Goal: Check status

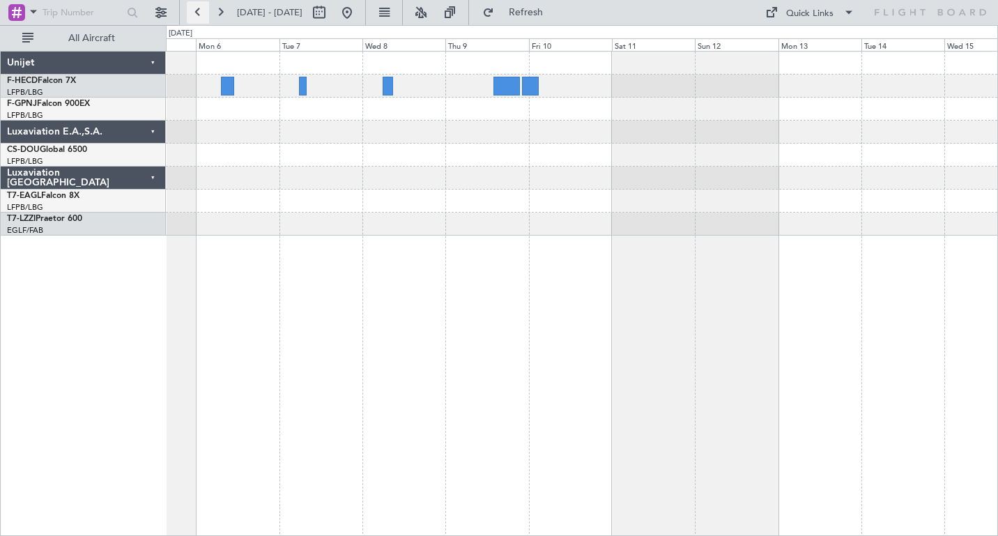
click at [196, 12] on button at bounding box center [198, 12] width 22 height 22
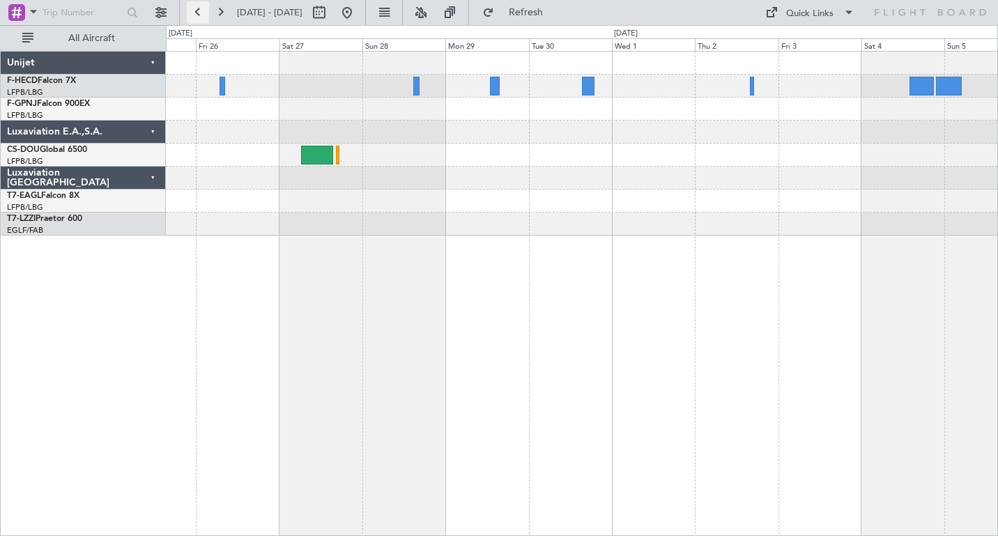
click at [196, 12] on button at bounding box center [198, 12] width 22 height 22
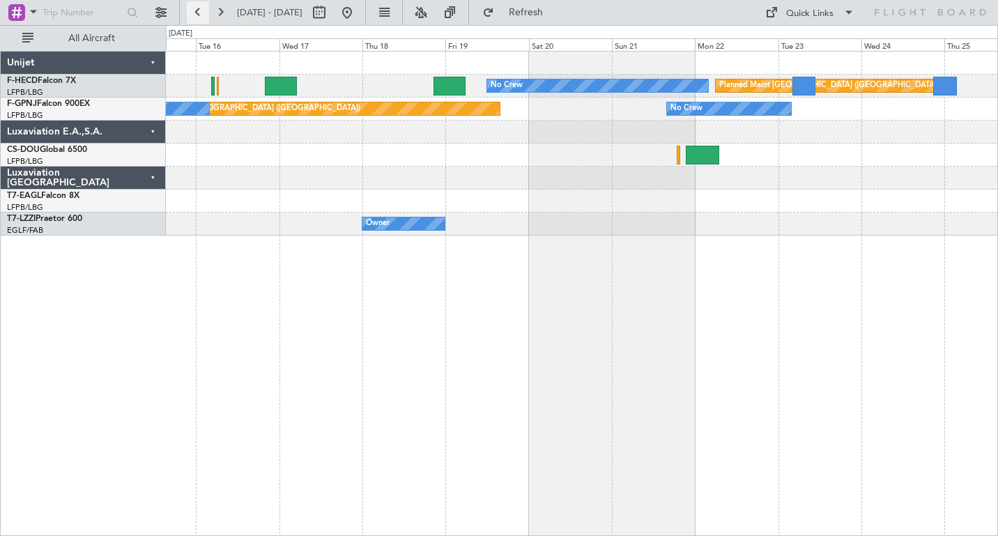
click at [196, 12] on button at bounding box center [198, 12] width 22 height 22
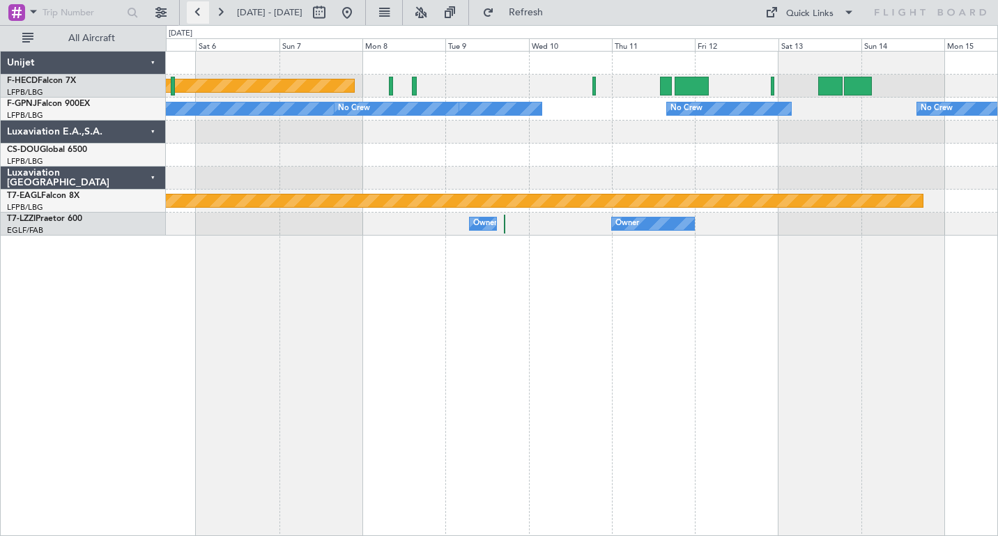
click at [196, 12] on button at bounding box center [198, 12] width 22 height 22
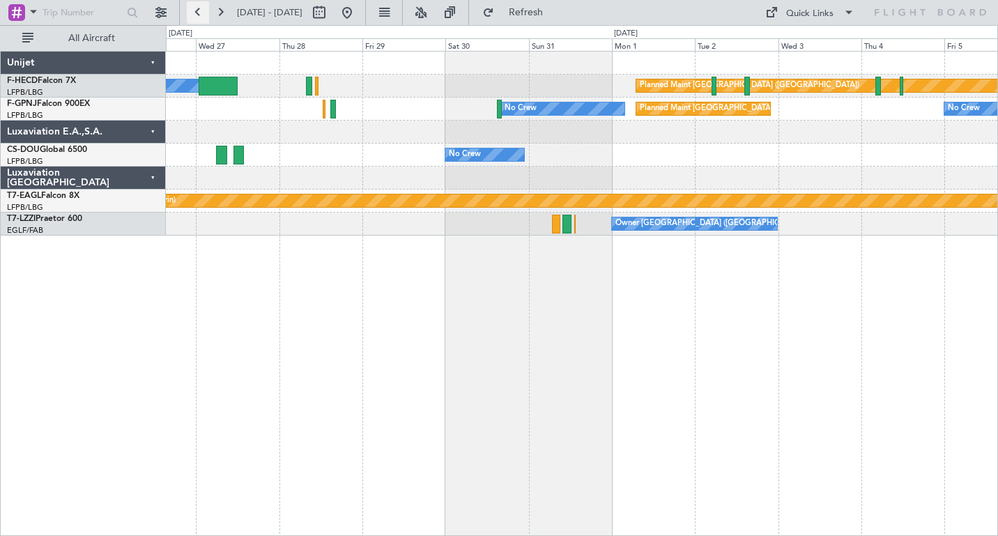
click at [196, 12] on button at bounding box center [198, 12] width 22 height 22
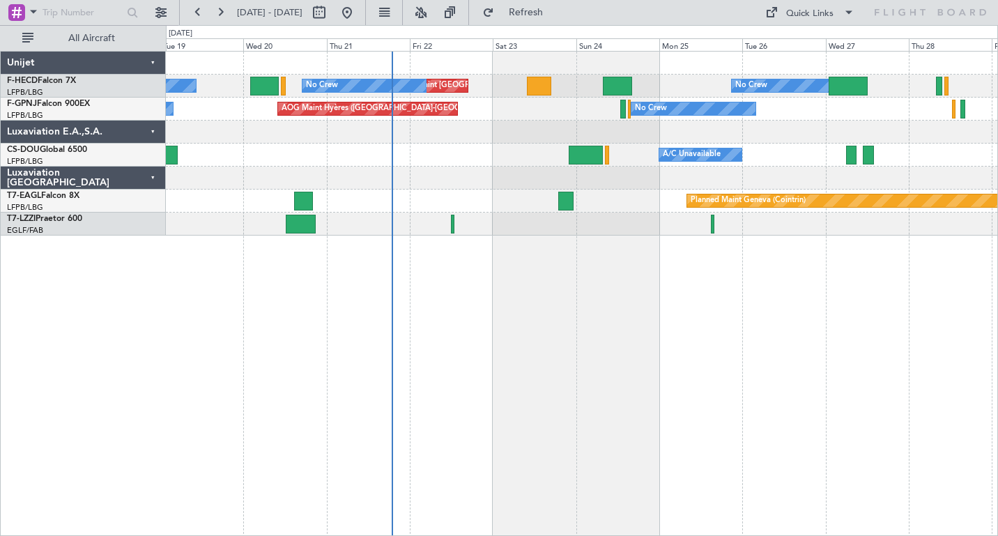
click at [592, 314] on div "No Crew No Crew Planned Maint Paris (Le Bourget) Planned Maint Paris (Le Bourge…" at bounding box center [582, 293] width 832 height 485
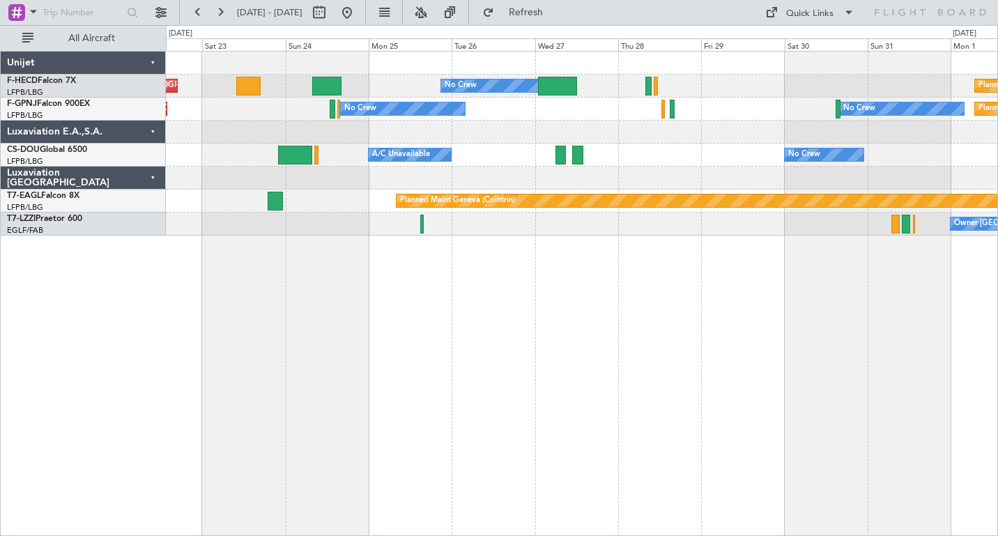
click at [431, 304] on div "No Crew Planned Maint Paris (Le Bourget) Planned Maint Paris (Le Bourget) Plann…" at bounding box center [582, 293] width 832 height 485
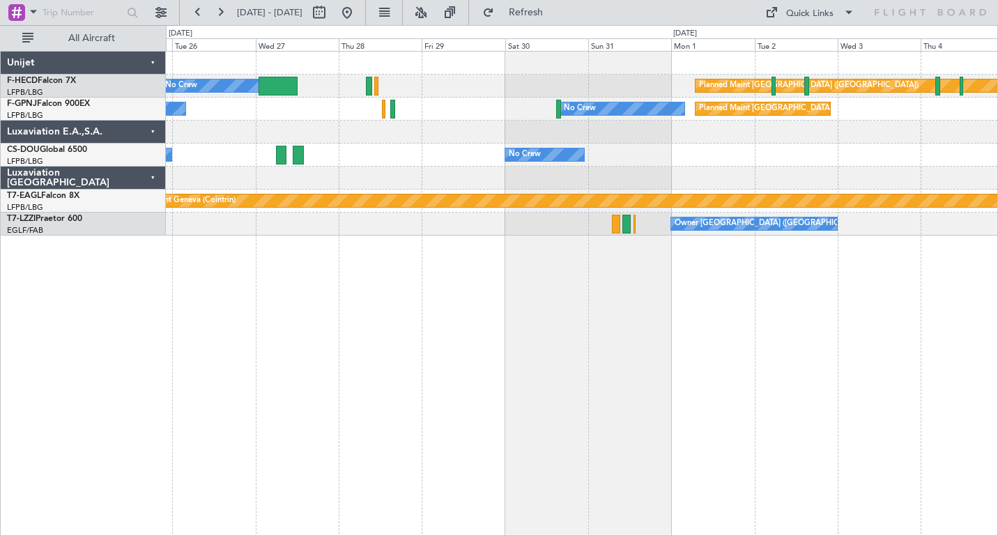
click at [349, 321] on div "No Crew Planned Maint Paris (Le Bourget) No Crew No Crew Planned Maint Paris (L…" at bounding box center [582, 293] width 832 height 485
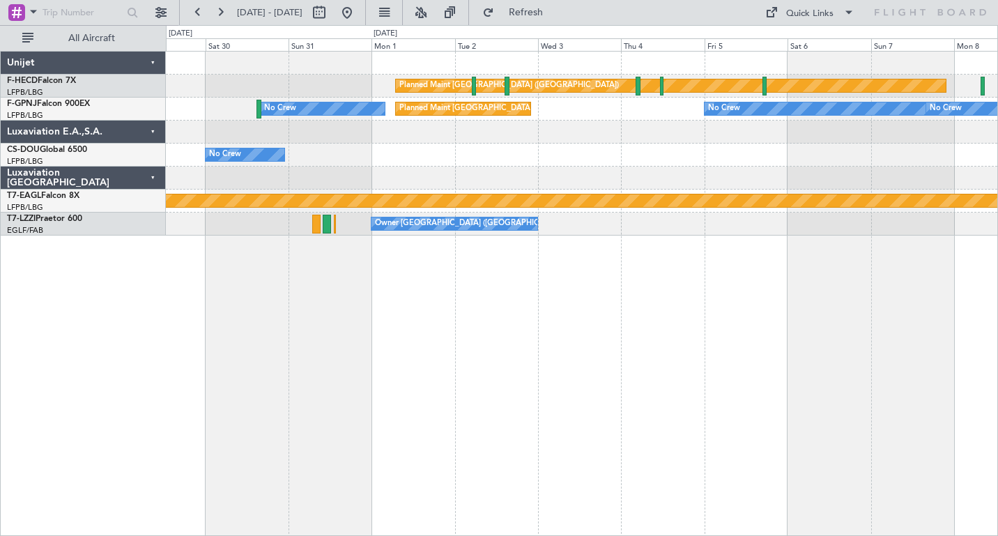
click at [521, 308] on div "Planned Maint Paris (Le Bourget) No Crew No Crew Planned Maint Paris (Le Bourge…" at bounding box center [582, 293] width 832 height 485
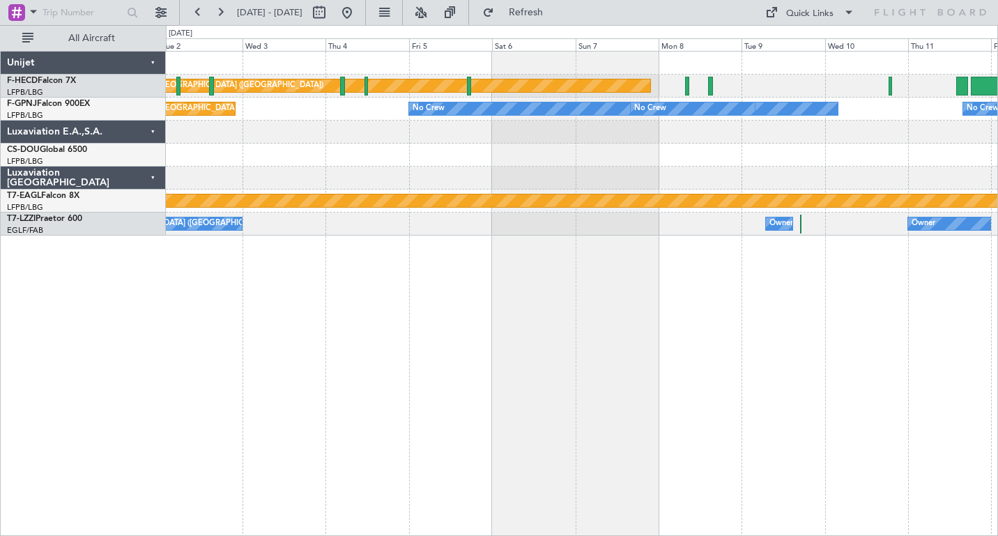
click at [440, 298] on div "Planned Maint Paris (Le Bourget) Planned Maint Paris (Le Bourget) No Crew No Cr…" at bounding box center [582, 293] width 832 height 485
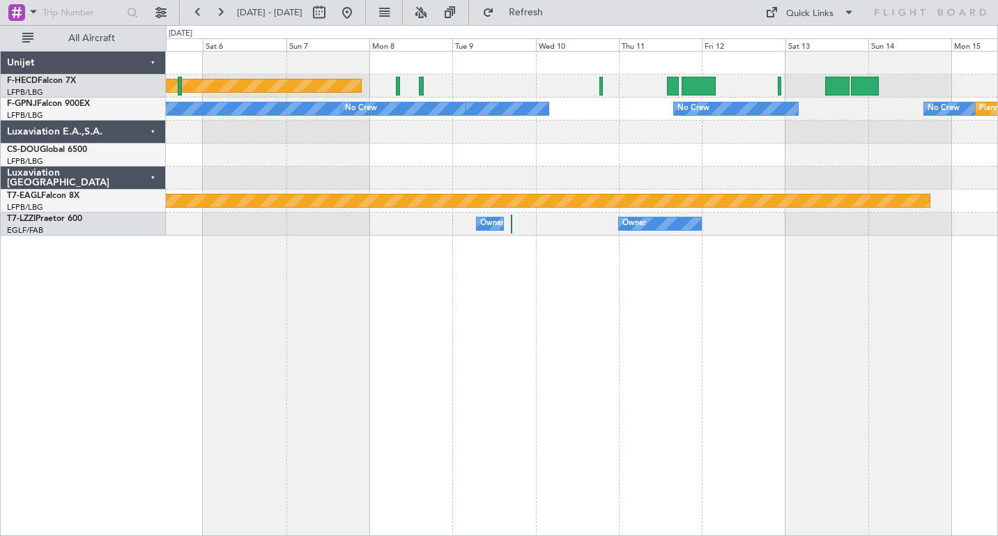
click at [415, 319] on div "Planned Maint Paris (Le Bourget) No Crew No Crew No Crew No Crew Planned Maint …" at bounding box center [582, 293] width 832 height 485
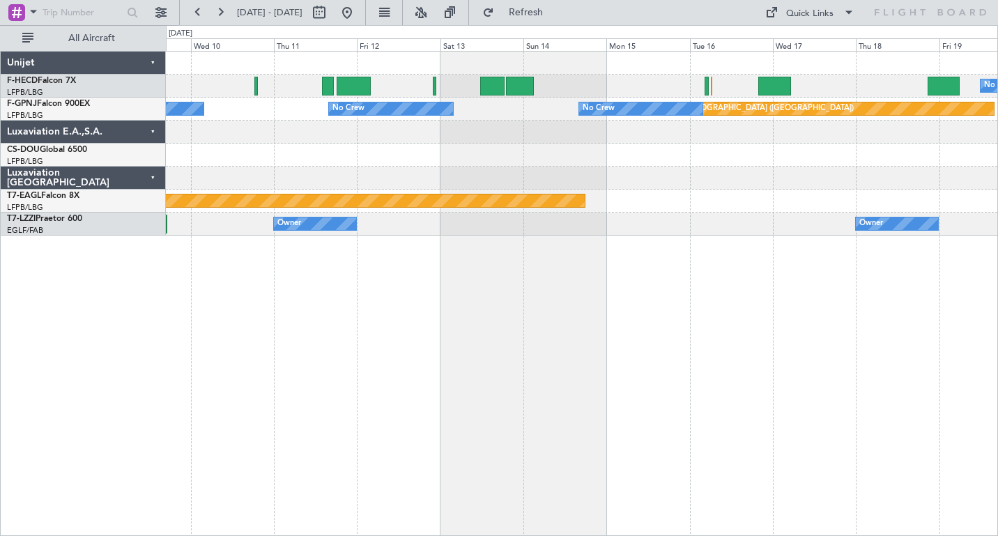
click at [520, 153] on div at bounding box center [582, 155] width 832 height 23
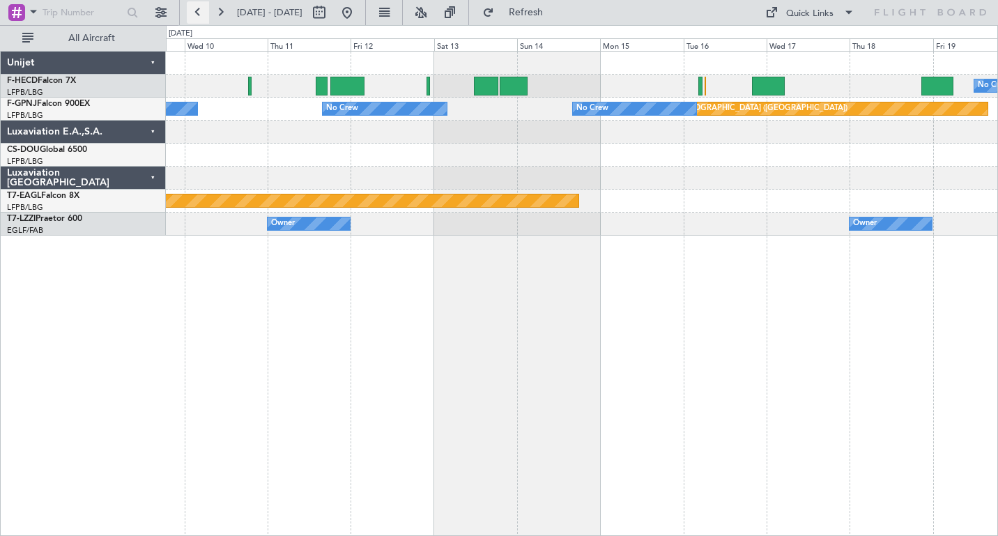
click at [198, 12] on button at bounding box center [198, 12] width 22 height 22
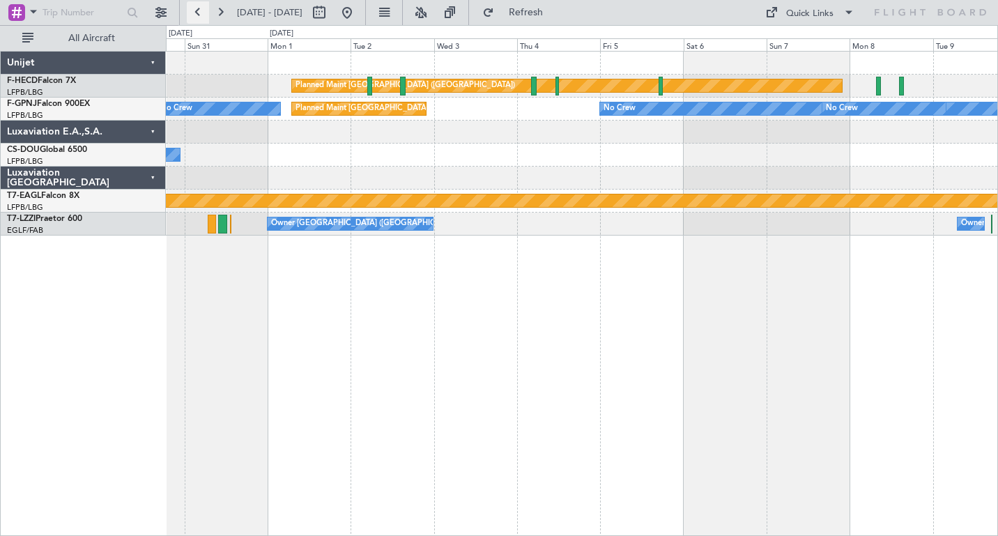
click at [198, 12] on button at bounding box center [198, 12] width 22 height 22
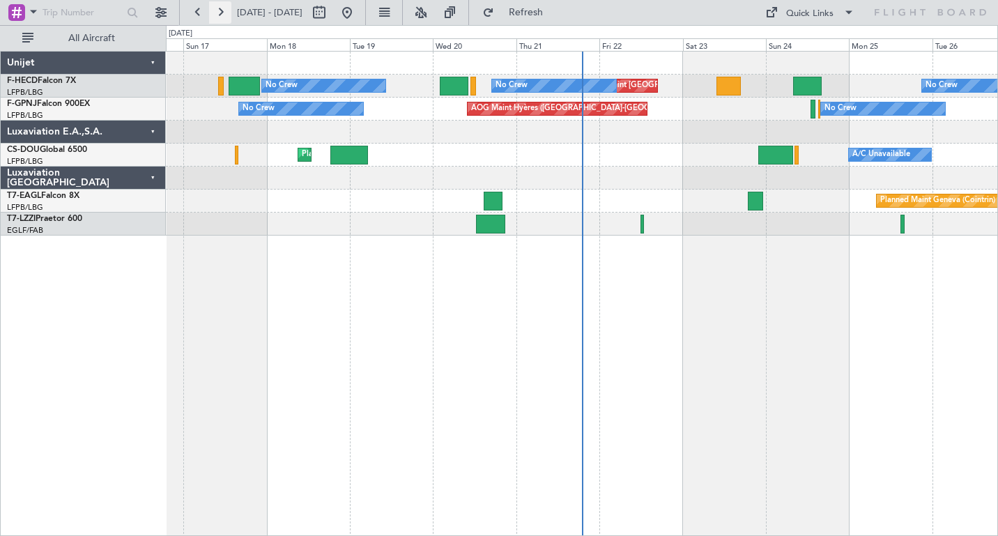
click at [220, 13] on button at bounding box center [220, 12] width 22 height 22
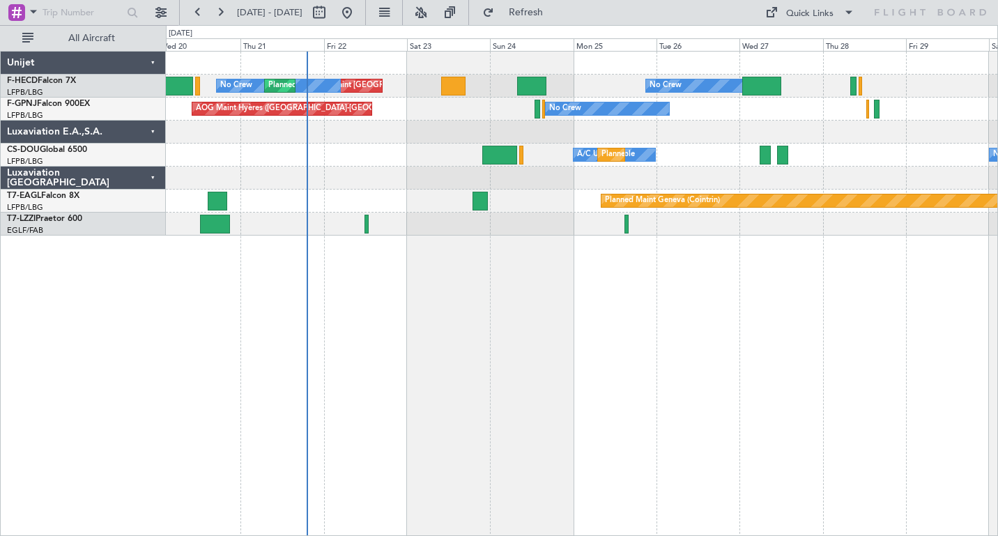
click at [908, 309] on div "No Crew Planned Maint [GEOGRAPHIC_DATA] ([GEOGRAPHIC_DATA]) No Crew Planned Mai…" at bounding box center [582, 293] width 832 height 485
click at [192, 15] on button at bounding box center [198, 12] width 22 height 22
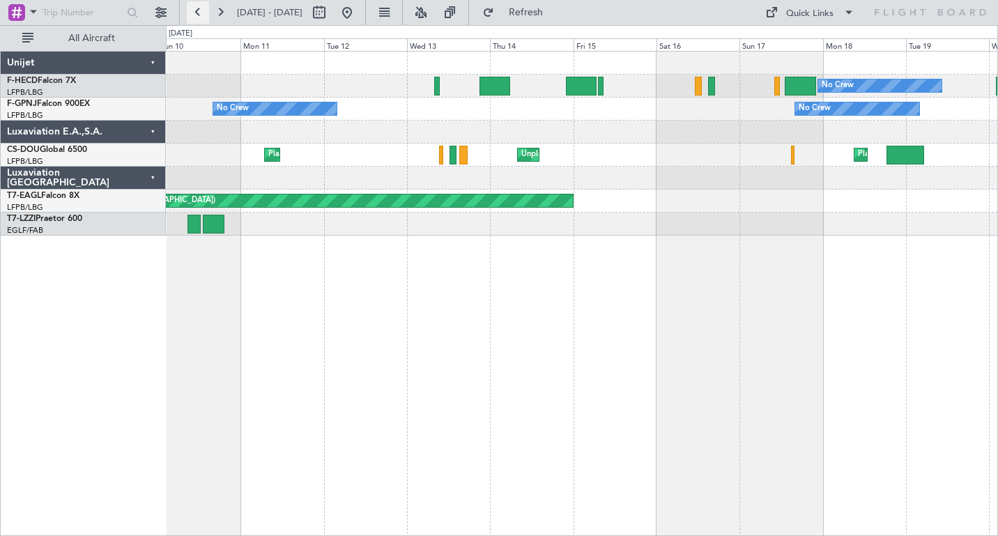
click at [192, 15] on button at bounding box center [198, 12] width 22 height 22
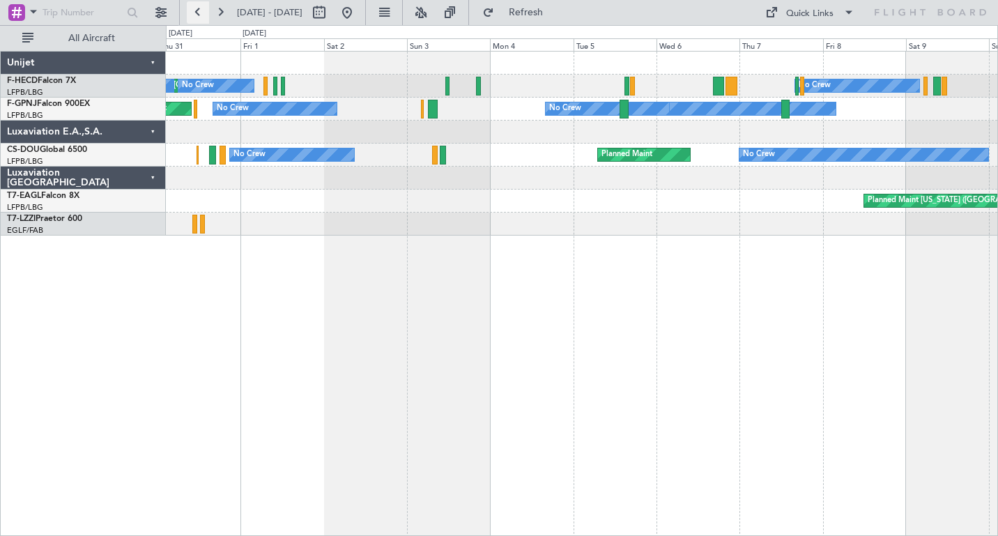
click at [199, 12] on button at bounding box center [198, 12] width 22 height 22
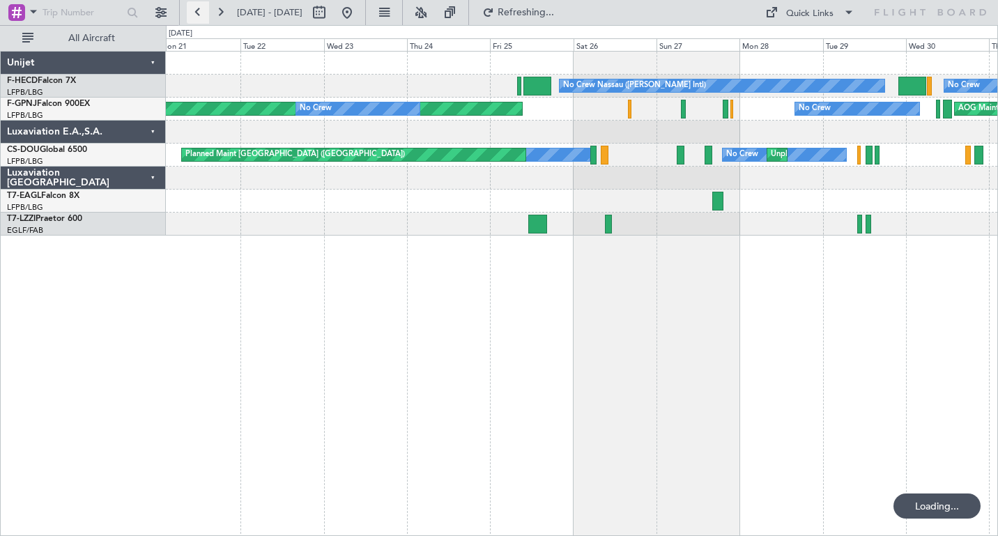
click at [199, 12] on button at bounding box center [198, 12] width 22 height 22
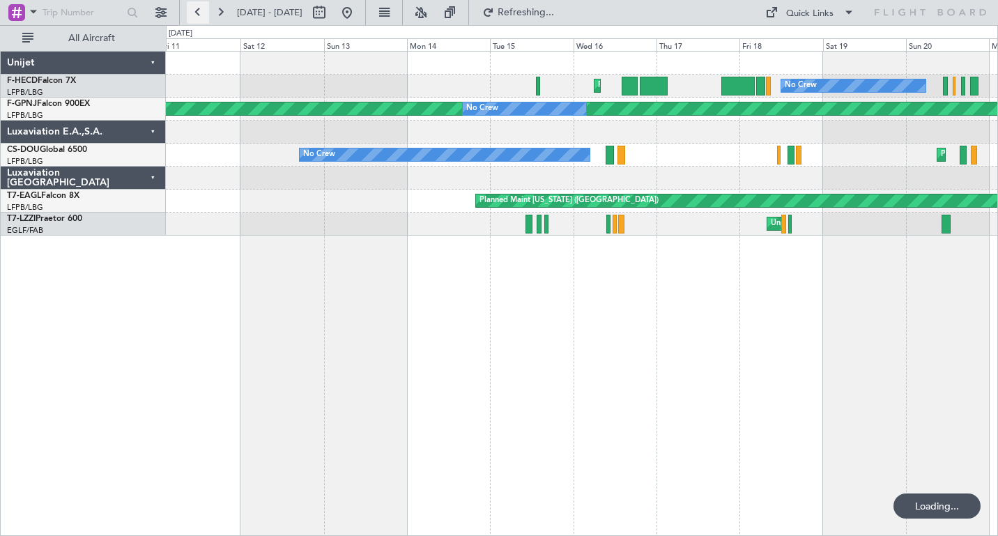
click at [199, 12] on button at bounding box center [198, 12] width 22 height 22
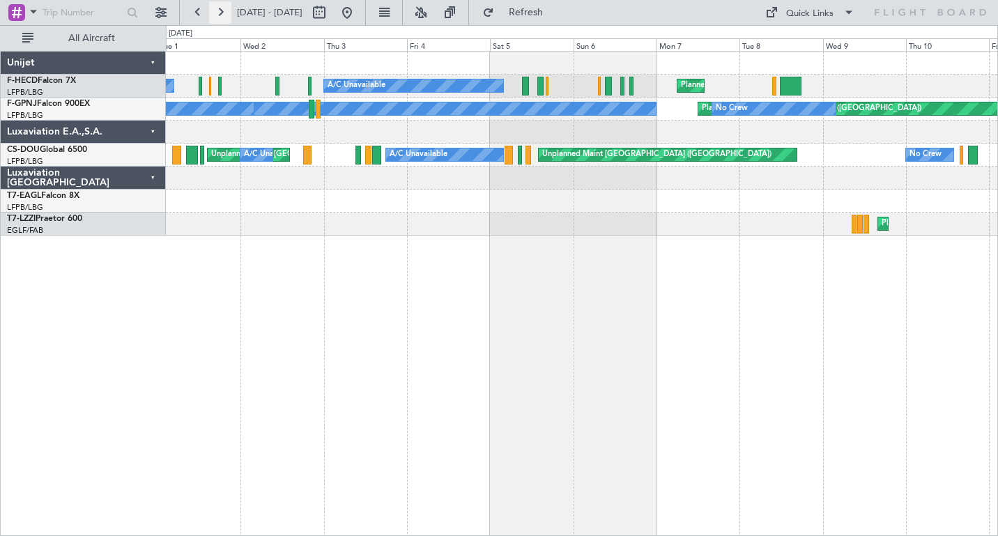
click at [218, 9] on button at bounding box center [220, 12] width 22 height 22
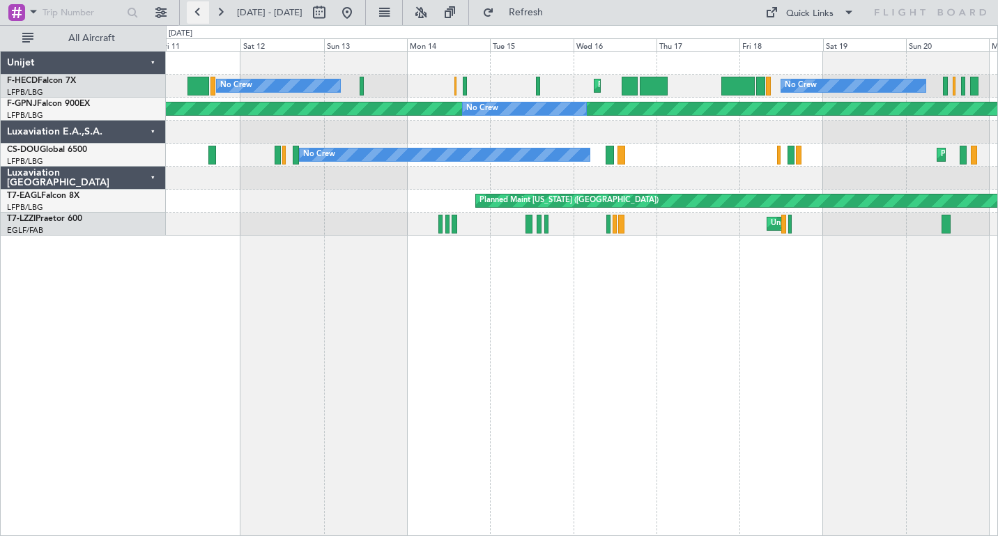
click at [196, 7] on button at bounding box center [198, 12] width 22 height 22
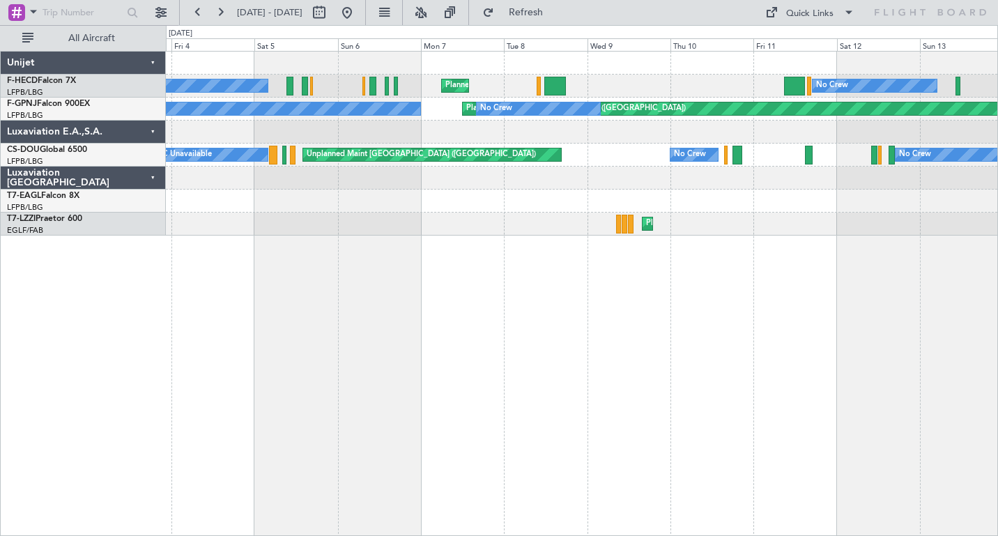
click at [310, 305] on div "Planned Maint [GEOGRAPHIC_DATA] ([GEOGRAPHIC_DATA]) A/C Unavailable No Crew Pla…" at bounding box center [582, 293] width 832 height 485
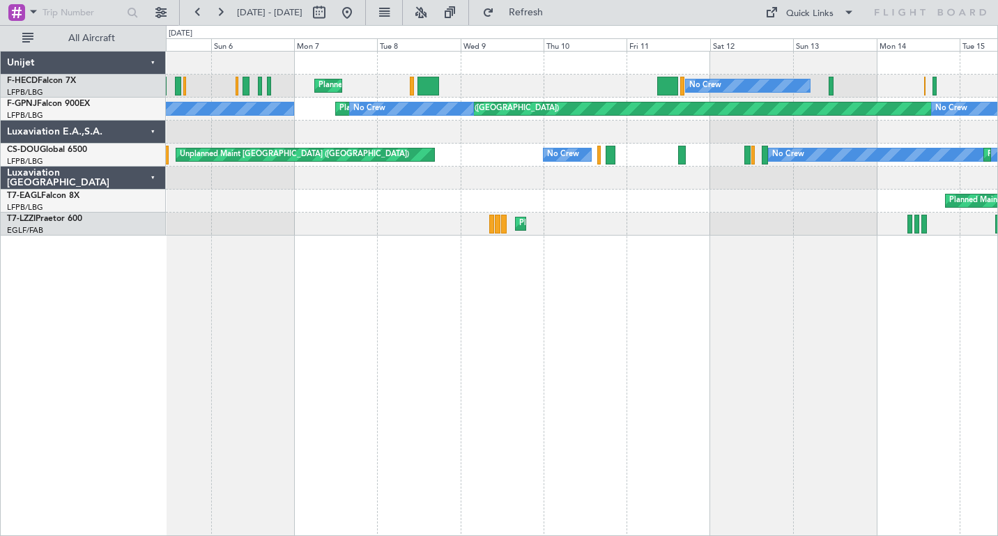
click at [629, 293] on div "Planned Maint [GEOGRAPHIC_DATA] ([GEOGRAPHIC_DATA]) No Crew Planned Maint [GEOG…" at bounding box center [582, 293] width 832 height 485
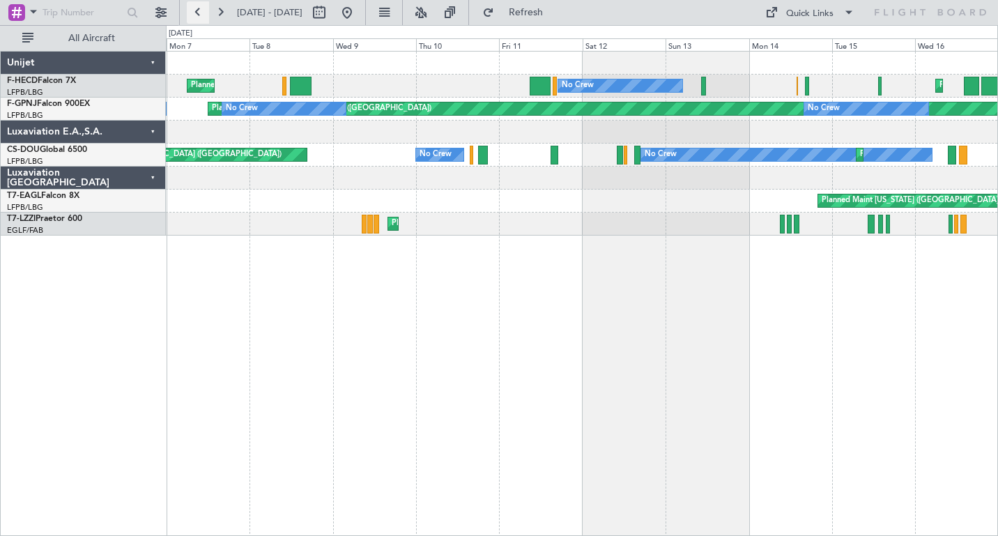
click at [198, 9] on button at bounding box center [198, 12] width 22 height 22
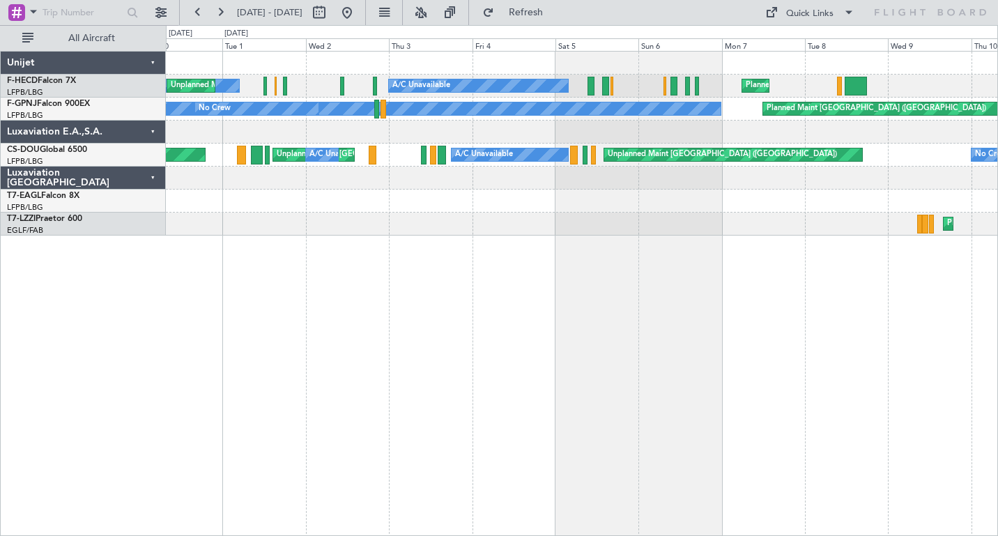
click at [524, 210] on div "Planned Maint [US_STATE] ([GEOGRAPHIC_DATA])" at bounding box center [582, 201] width 832 height 23
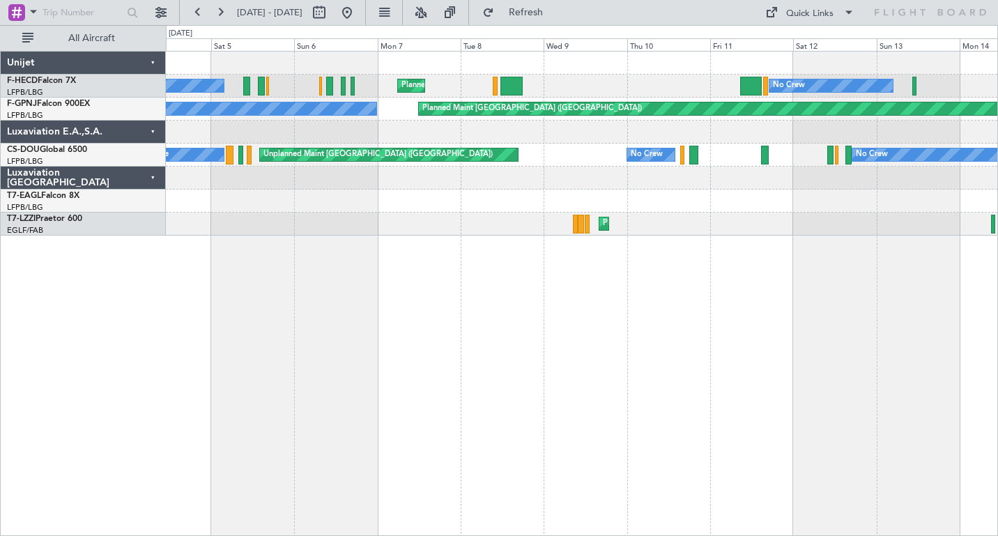
click at [303, 256] on div "A/C Unavailable Planned Maint [GEOGRAPHIC_DATA] ([GEOGRAPHIC_DATA]) No Crew Pla…" at bounding box center [582, 293] width 832 height 485
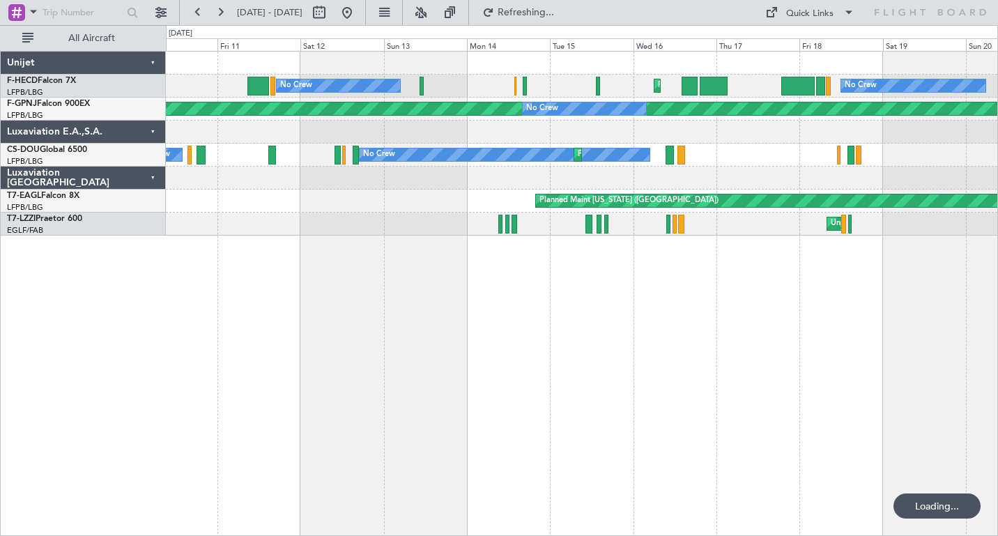
click at [408, 298] on div "No Crew Planned Maint [GEOGRAPHIC_DATA] ([GEOGRAPHIC_DATA]) No Crew Planned Mai…" at bounding box center [582, 293] width 832 height 485
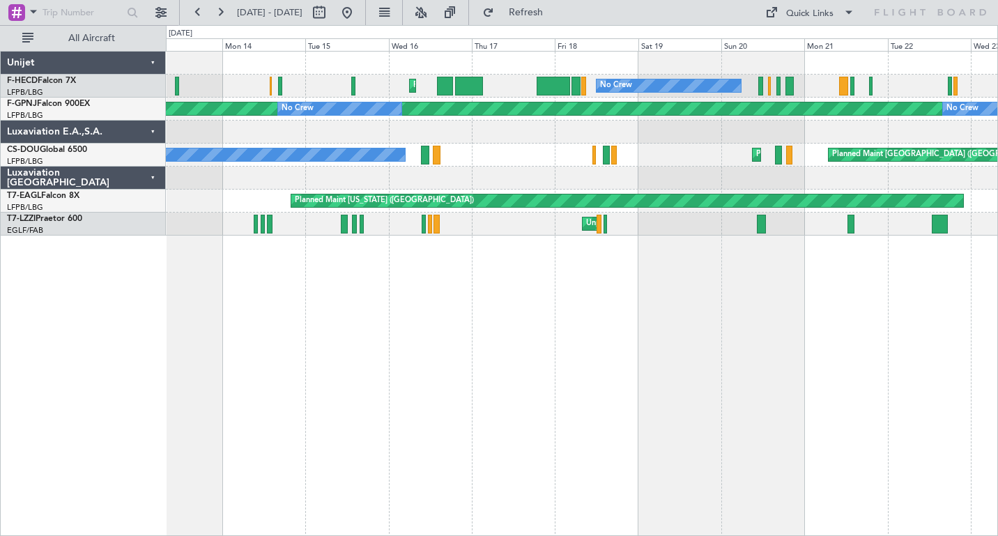
click at [697, 291] on div "No Crew Planned Maint [GEOGRAPHIC_DATA] ([GEOGRAPHIC_DATA]) No Crew Planned Mai…" at bounding box center [582, 293] width 832 height 485
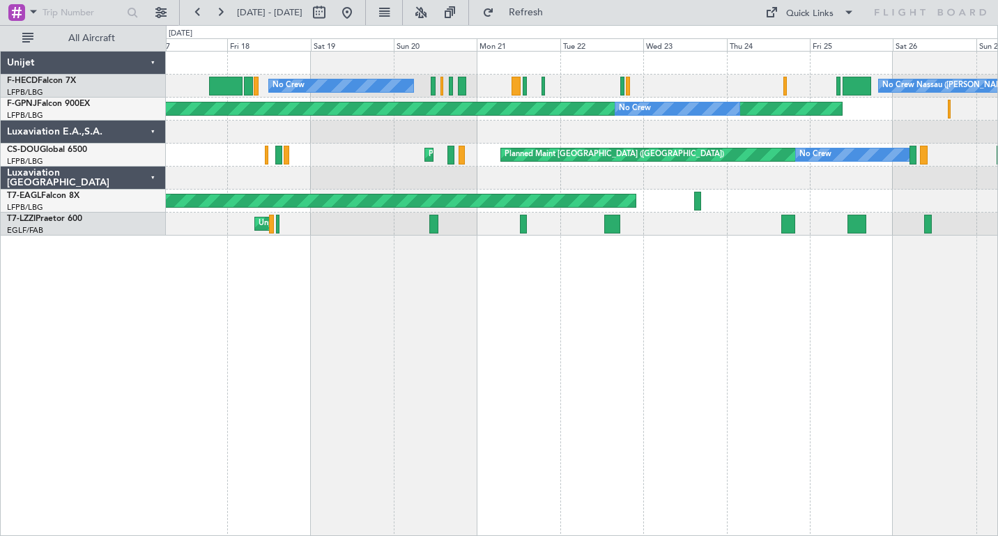
click at [305, 289] on div "No Crew No Crew Nassau ([PERSON_NAME] Intl) Planned Maint [GEOGRAPHIC_DATA] ([G…" at bounding box center [582, 293] width 832 height 485
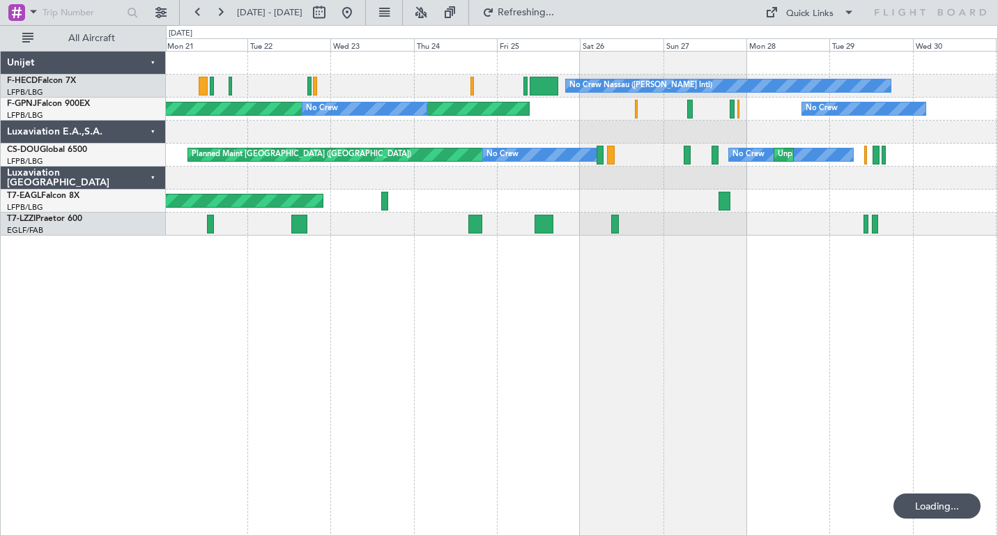
click at [400, 328] on div "No Crew Nassau ([PERSON_NAME] Intl) No Crew Planned Maint [GEOGRAPHIC_DATA] ([G…" at bounding box center [582, 293] width 832 height 485
